Goal: Check status: Check status

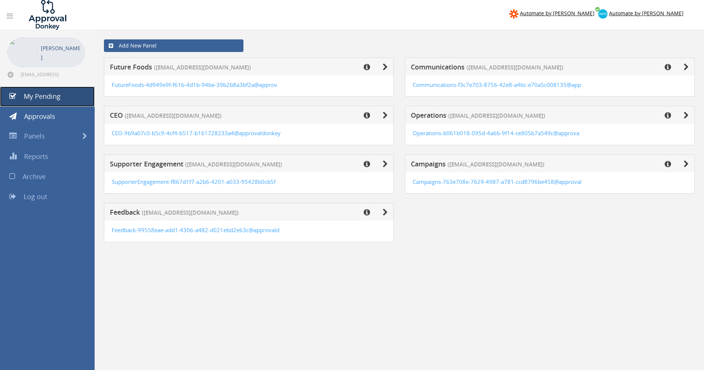
click at [40, 101] on link "My Pending" at bounding box center [47, 96] width 95 height 20
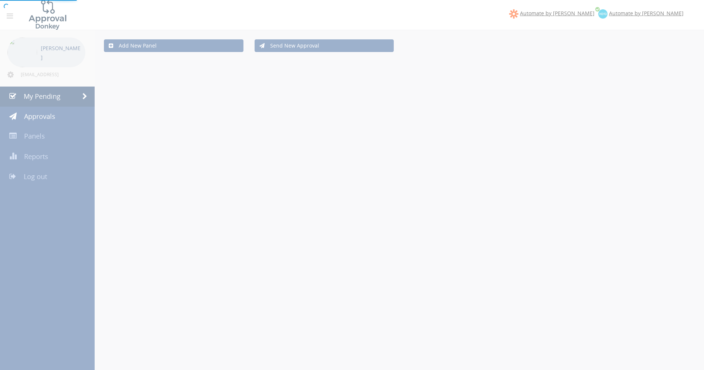
click at [37, 112] on div at bounding box center [352, 185] width 704 height 370
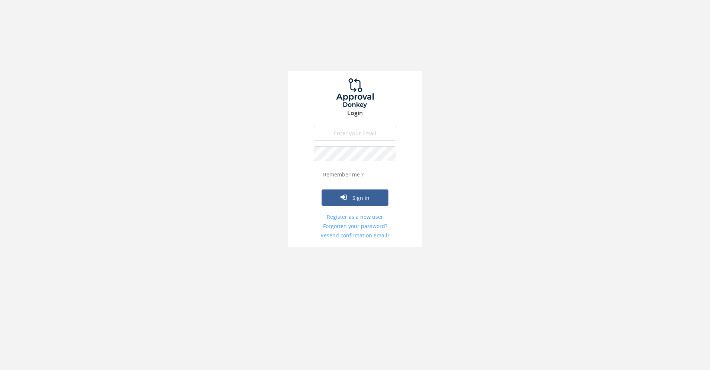
type input "[EMAIL_ADDRESS][DOMAIN_NAME]"
click at [363, 206] on form "[EMAIL_ADDRESS][DOMAIN_NAME] The email is required. Invalid email address. The …" at bounding box center [355, 182] width 82 height 113
click at [365, 201] on button "Sign in" at bounding box center [354, 197] width 67 height 16
